Goal: Information Seeking & Learning: Learn about a topic

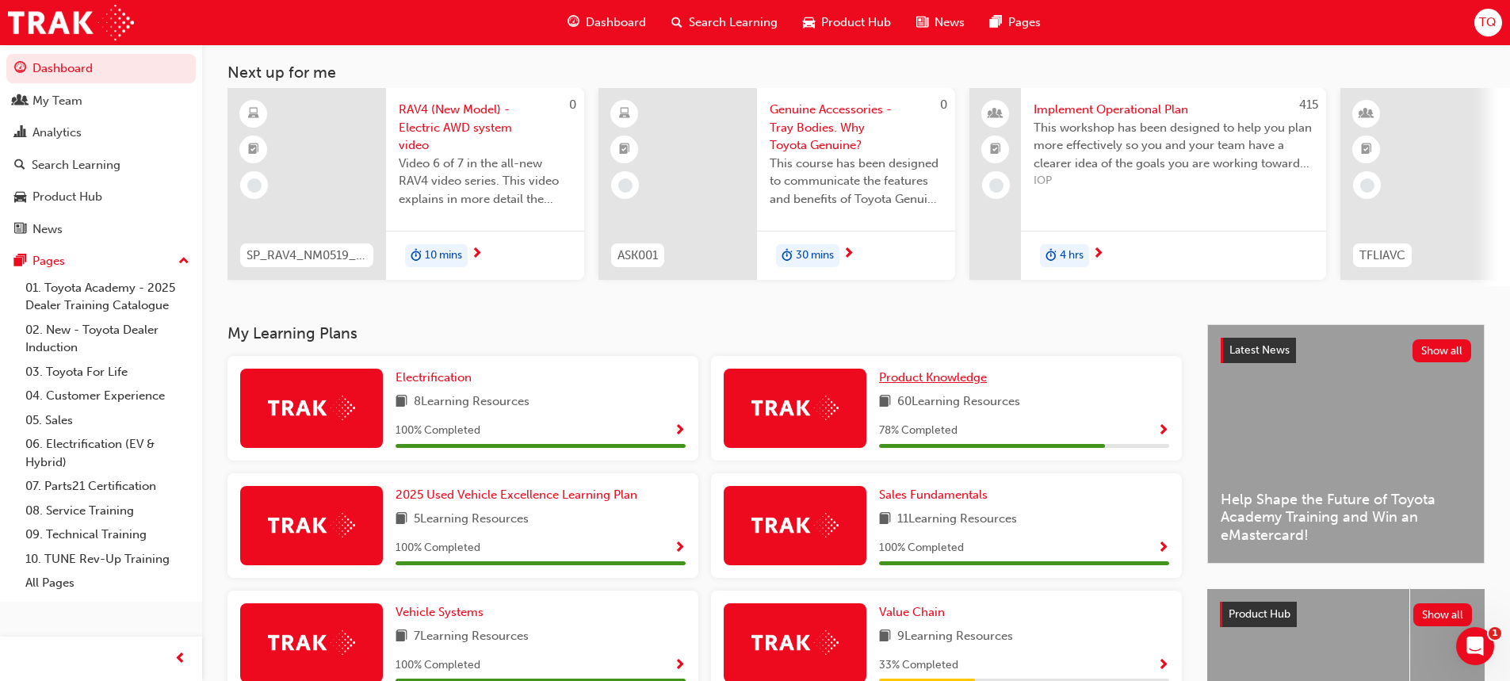
click at [918, 380] on span "Product Knowledge" at bounding box center [933, 377] width 108 height 14
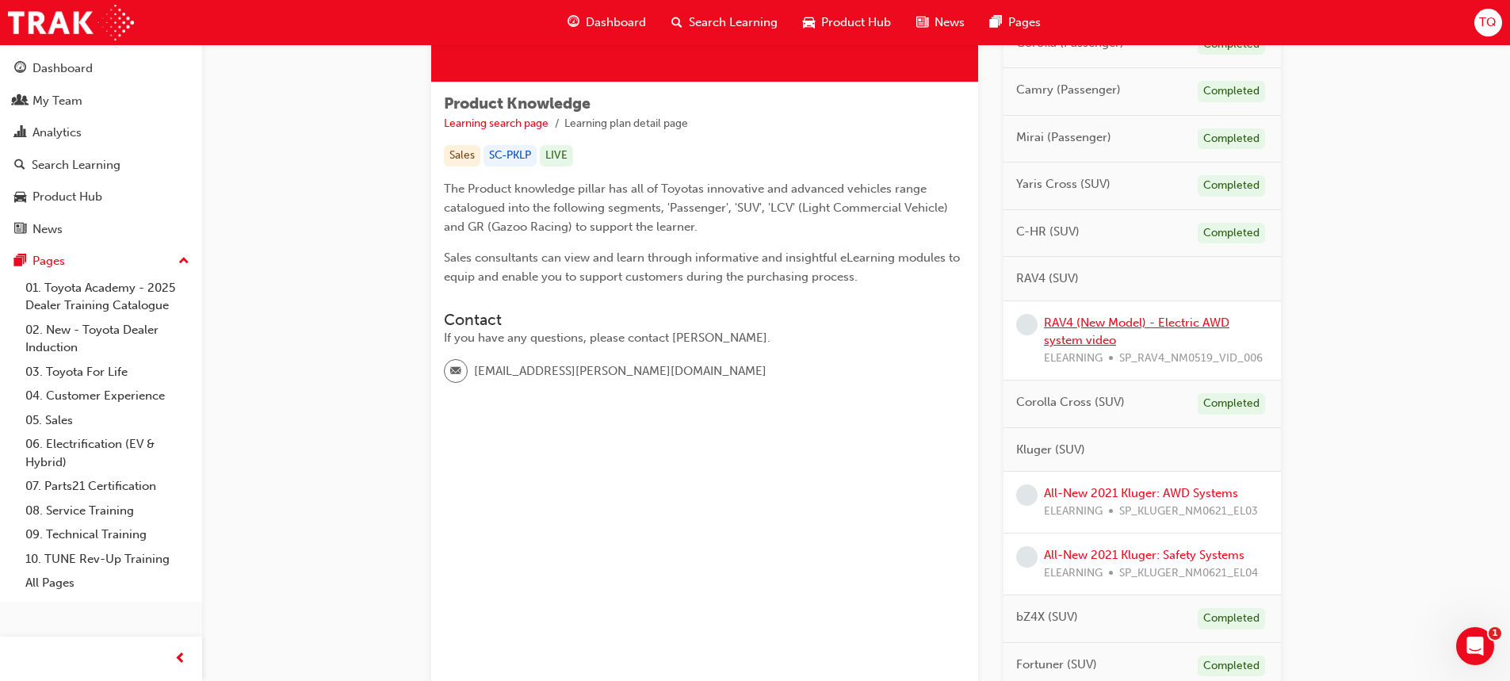
click at [1092, 319] on link "RAV4 (New Model) - Electric AWD system video" at bounding box center [1136, 331] width 185 height 32
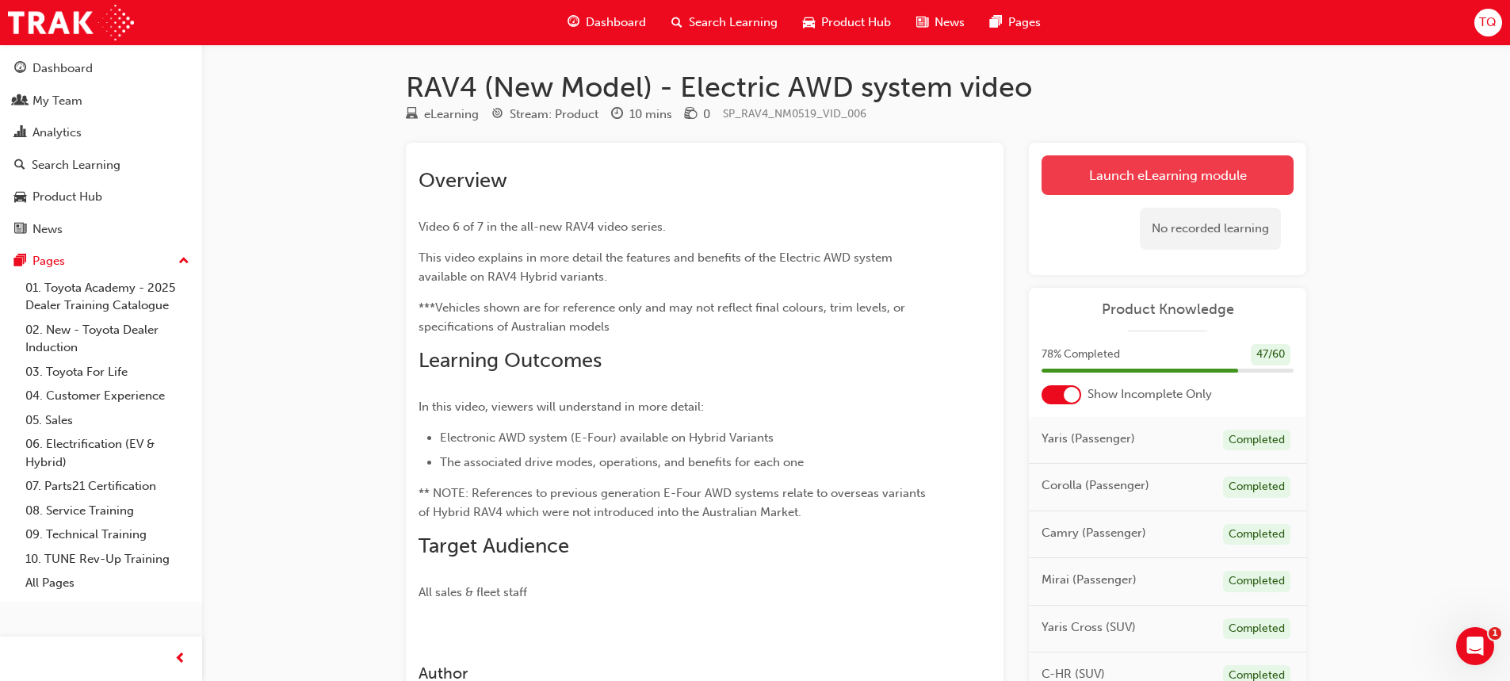
click at [1206, 182] on link "Launch eLearning module" at bounding box center [1168, 175] width 252 height 40
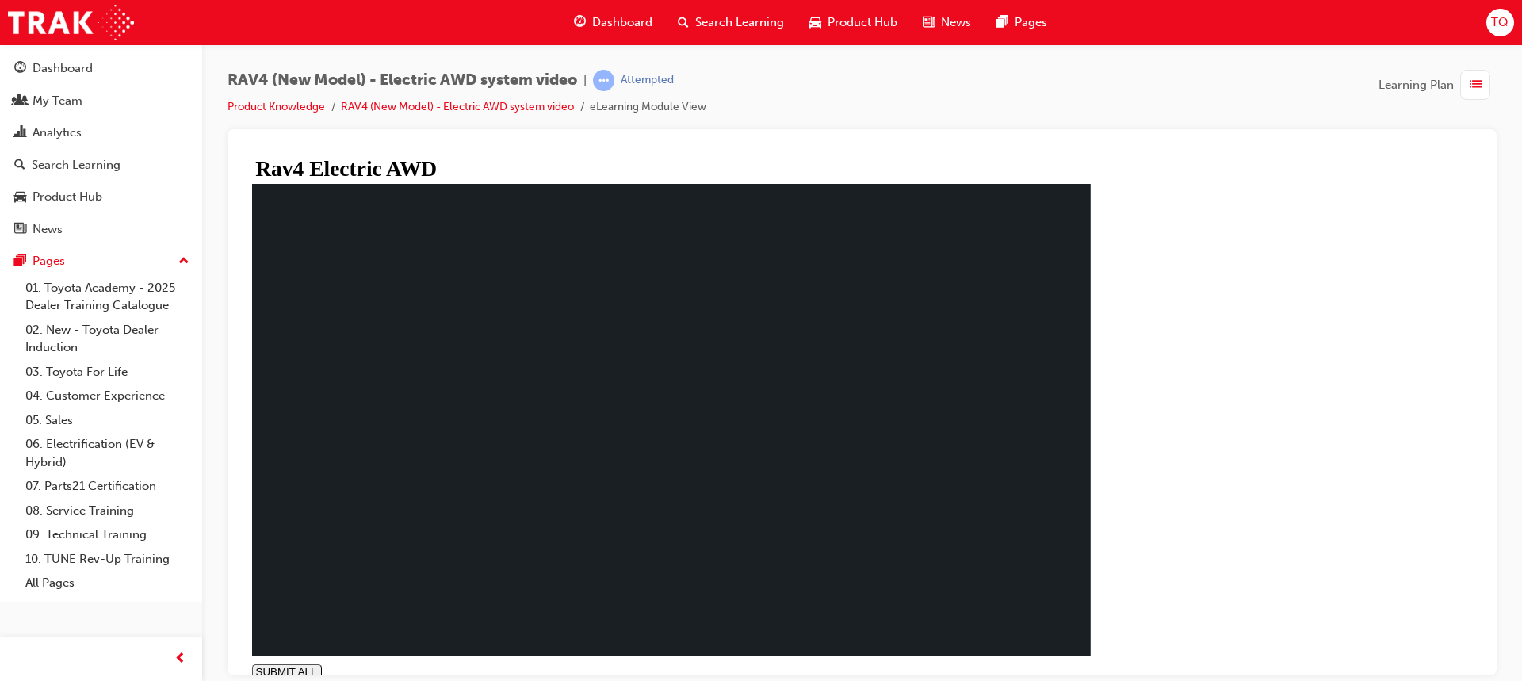
type input "1"
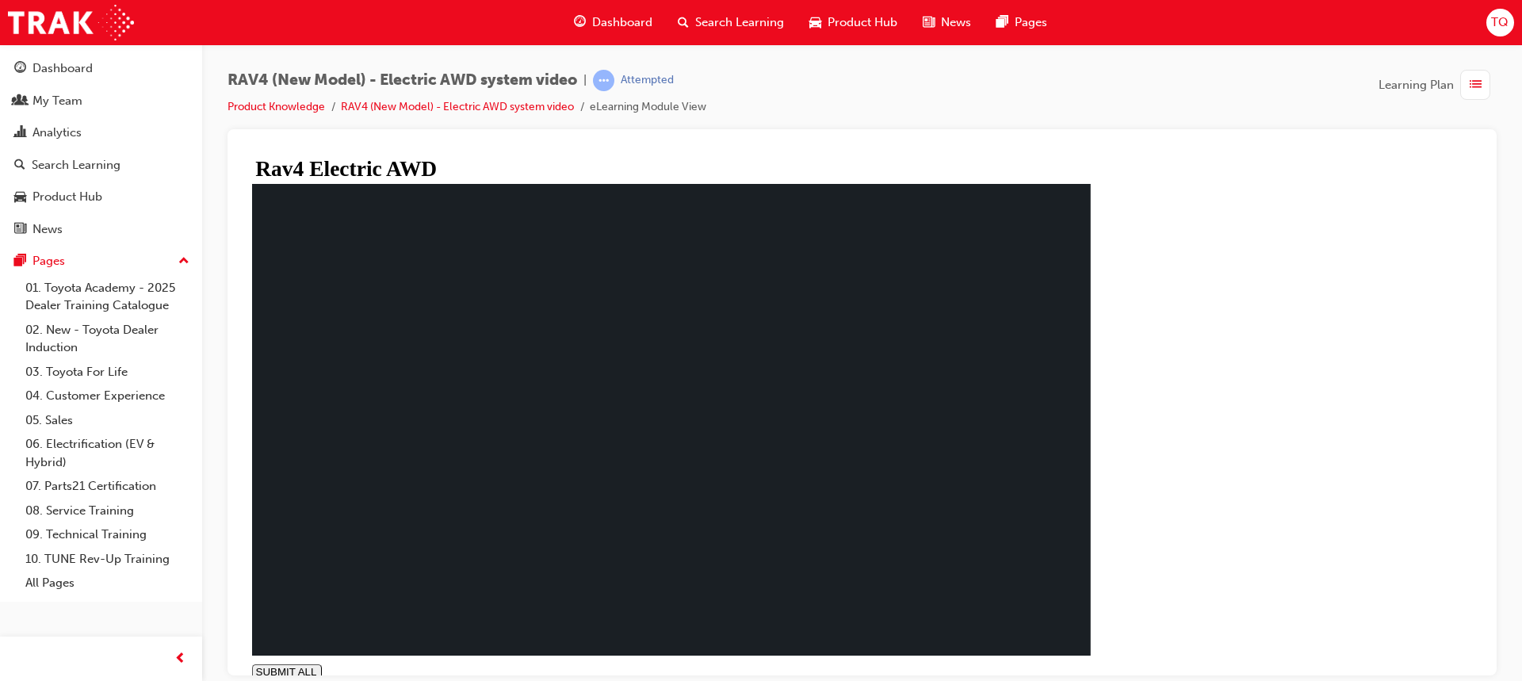
click at [626, 24] on span "Dashboard" at bounding box center [622, 22] width 60 height 18
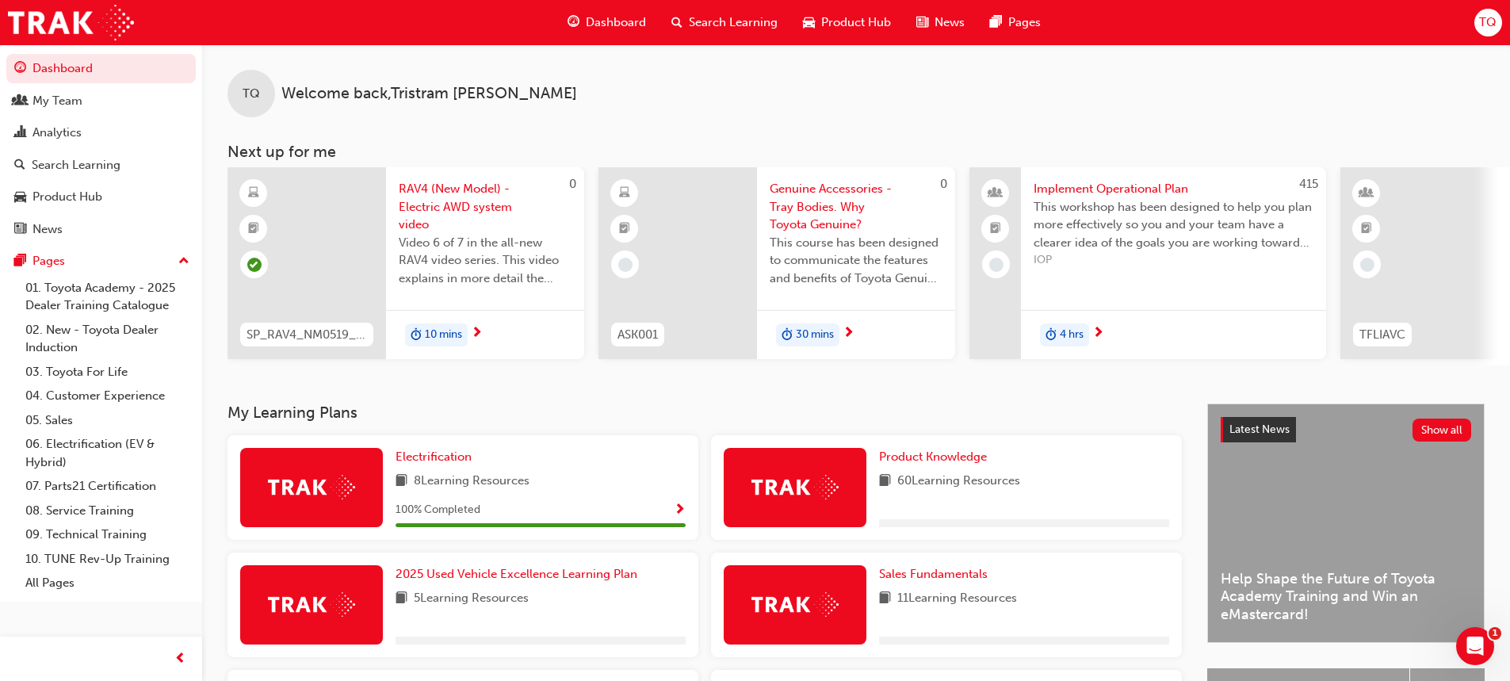
scroll to position [79, 0]
